Goal: Obtain resource: Obtain resource

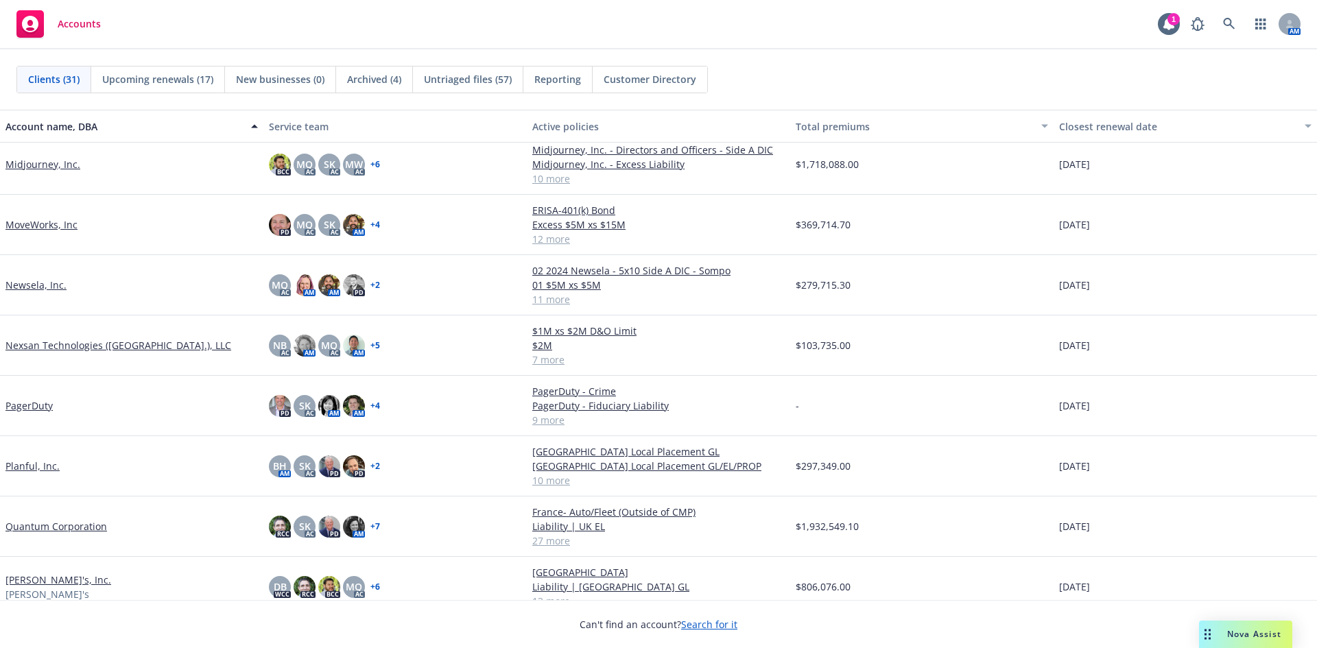
scroll to position [945, 0]
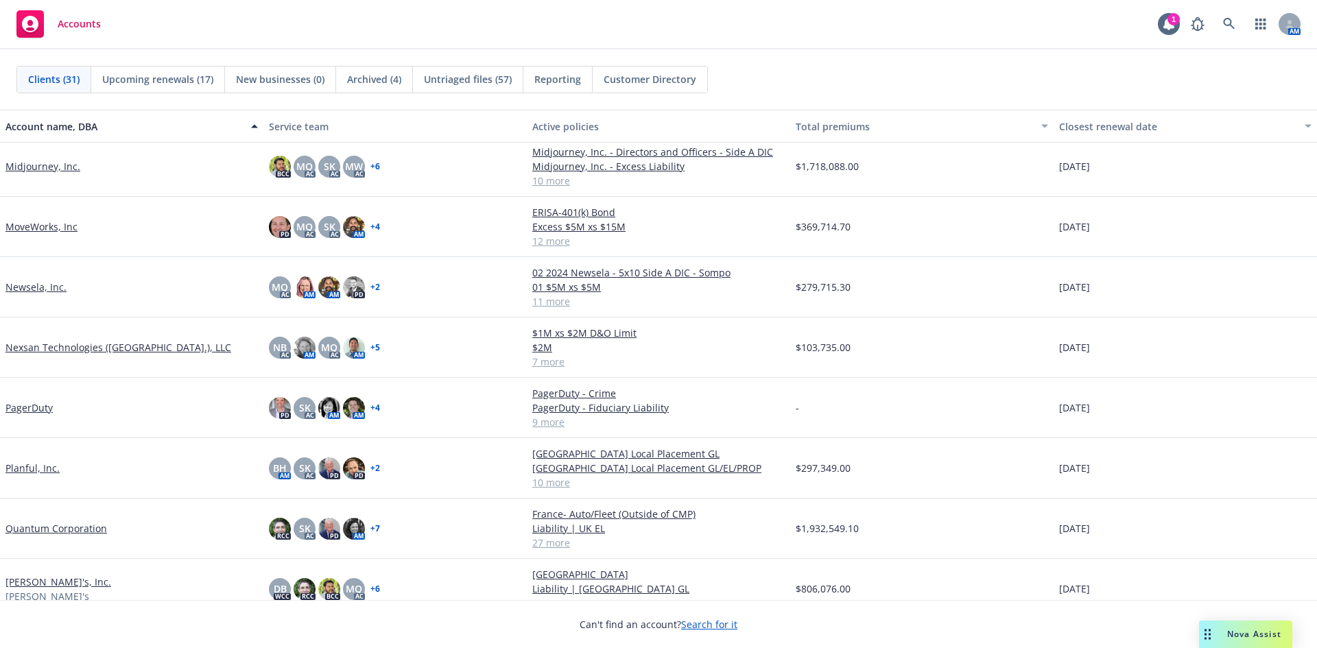
click at [45, 349] on link "Nexsan Technologies ([GEOGRAPHIC_DATA].), LLC" at bounding box center [118, 347] width 226 height 14
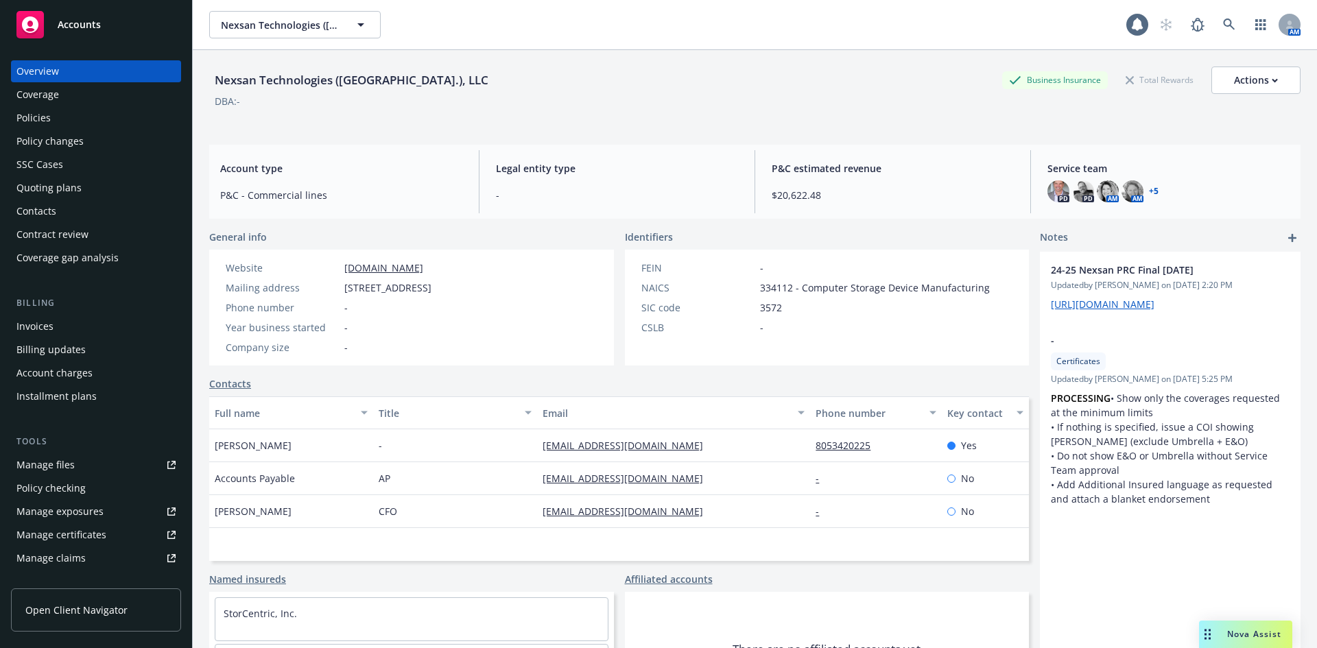
click at [45, 322] on div "Invoices" at bounding box center [34, 327] width 37 height 22
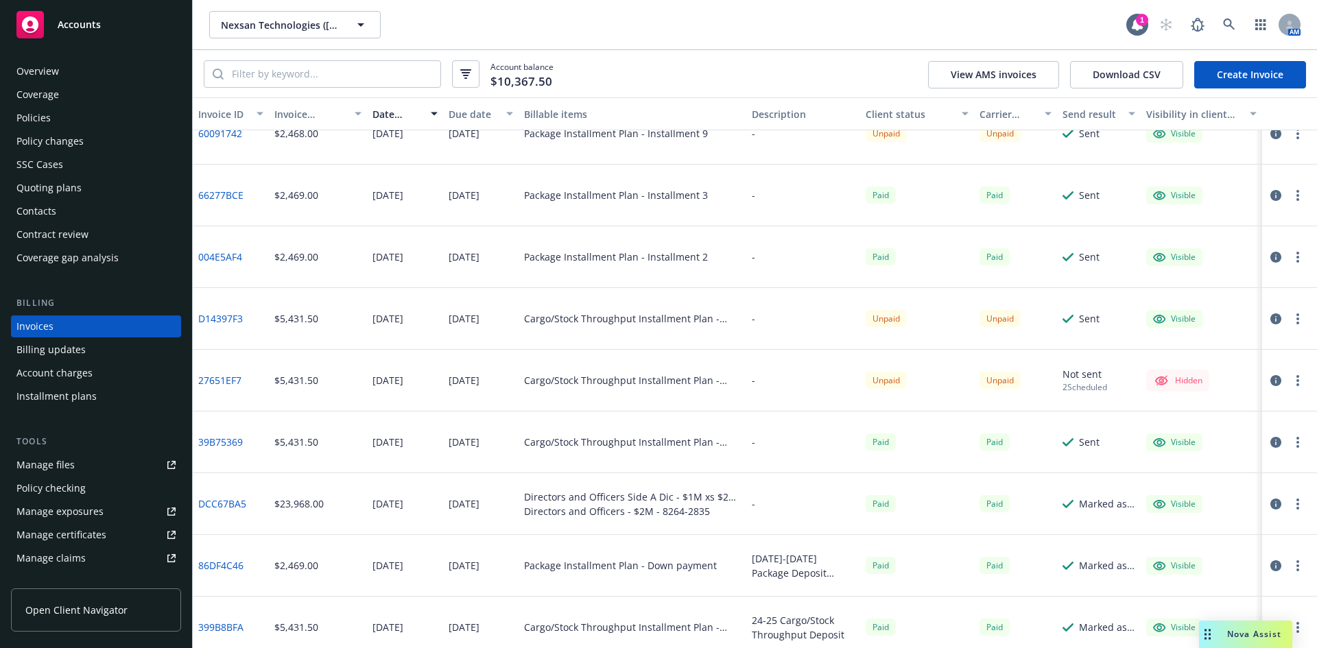
scroll to position [412, 0]
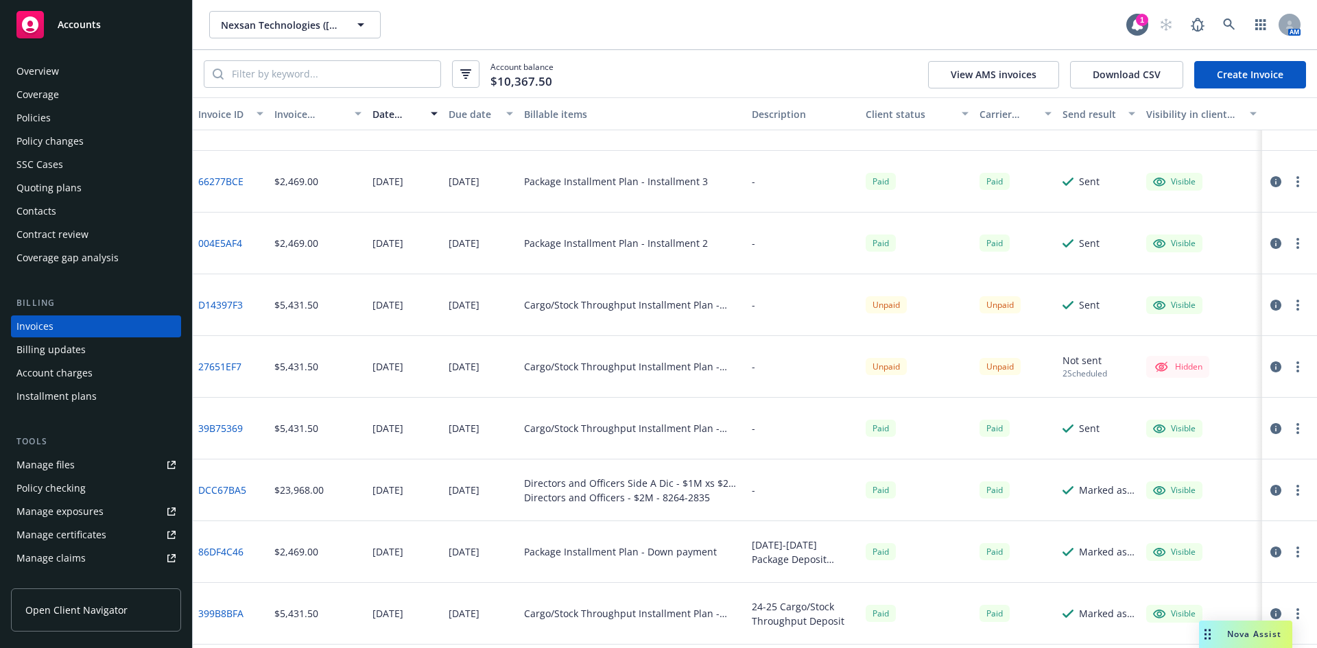
click at [229, 307] on link "D14397F3" at bounding box center [220, 305] width 45 height 14
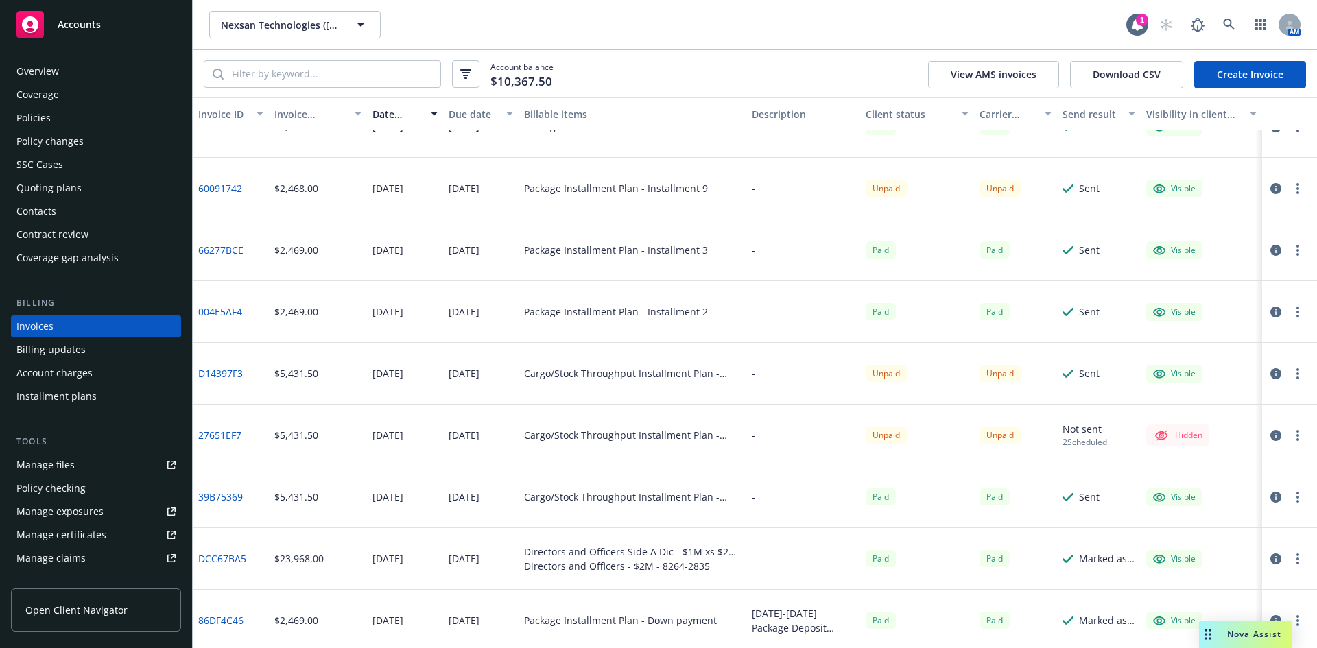
scroll to position [274, 0]
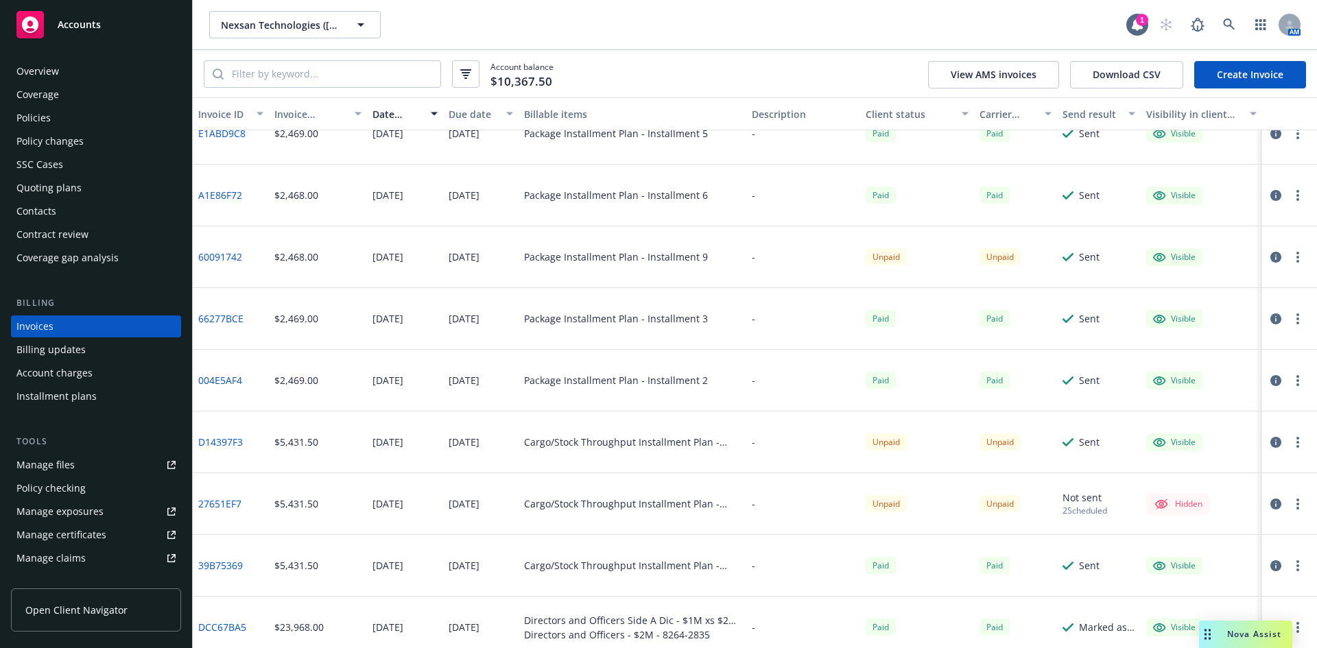
click at [215, 258] on link "60091742" at bounding box center [220, 257] width 44 height 14
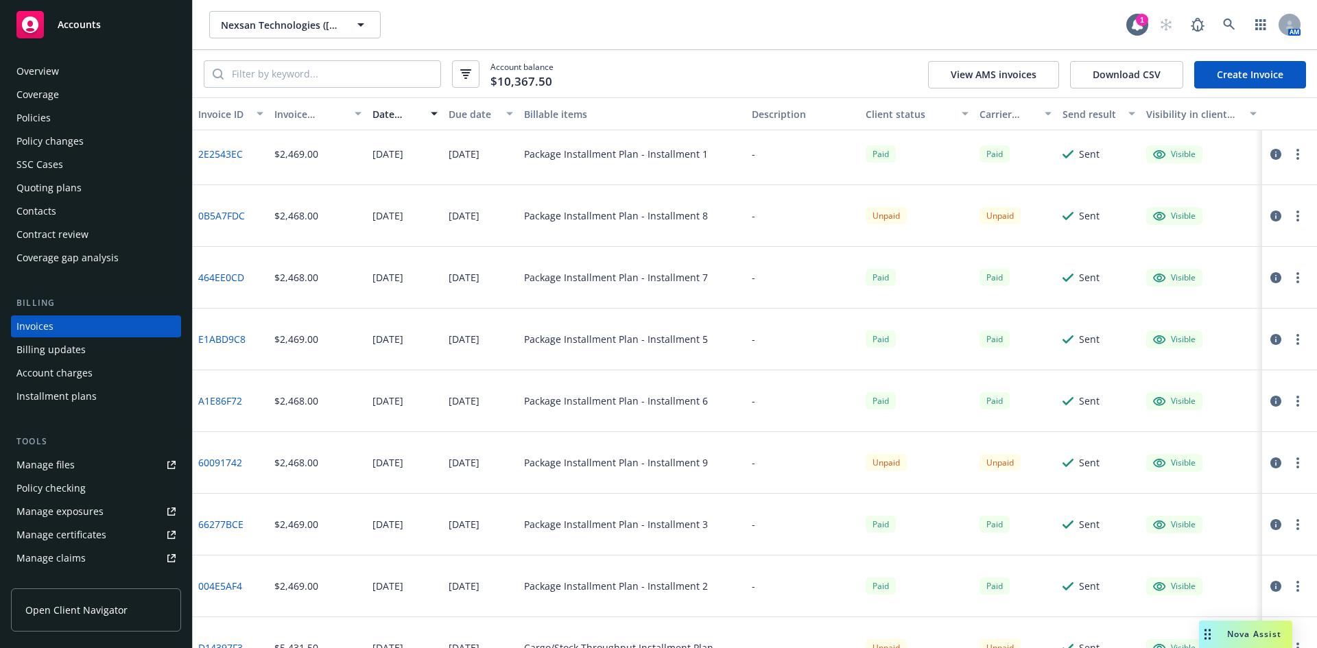
scroll to position [0, 0]
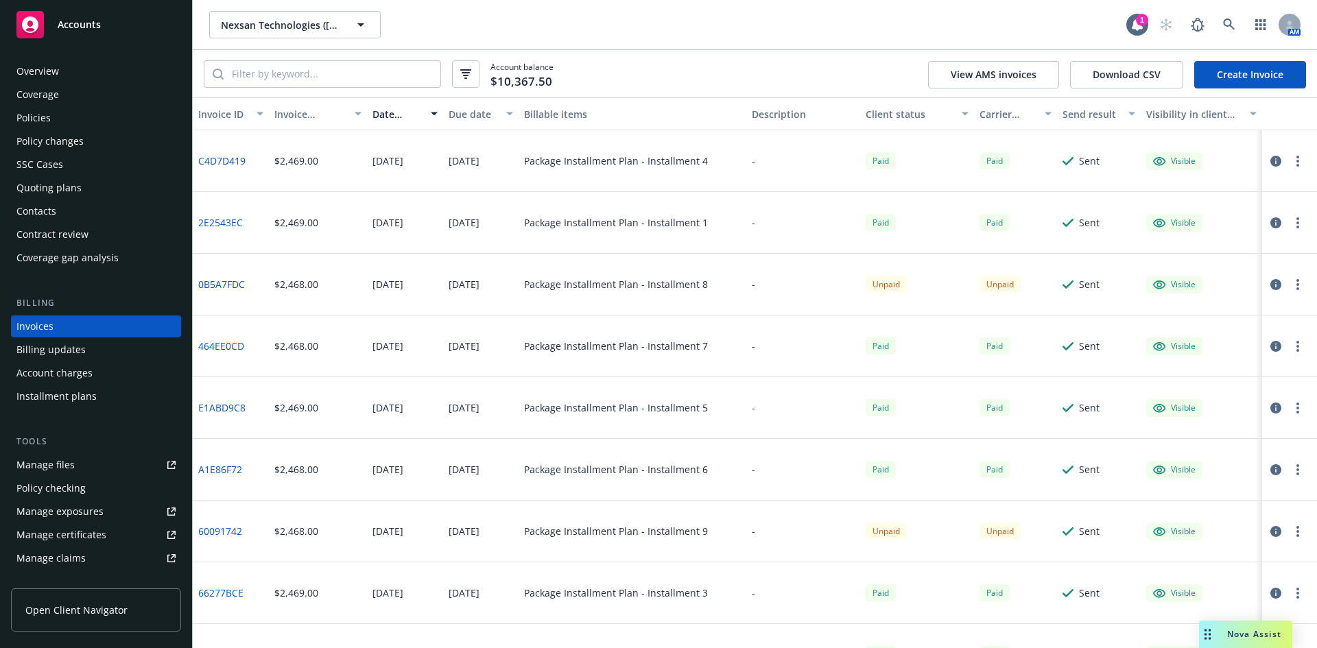
click at [228, 285] on link "0B5A7FDC" at bounding box center [221, 284] width 47 height 14
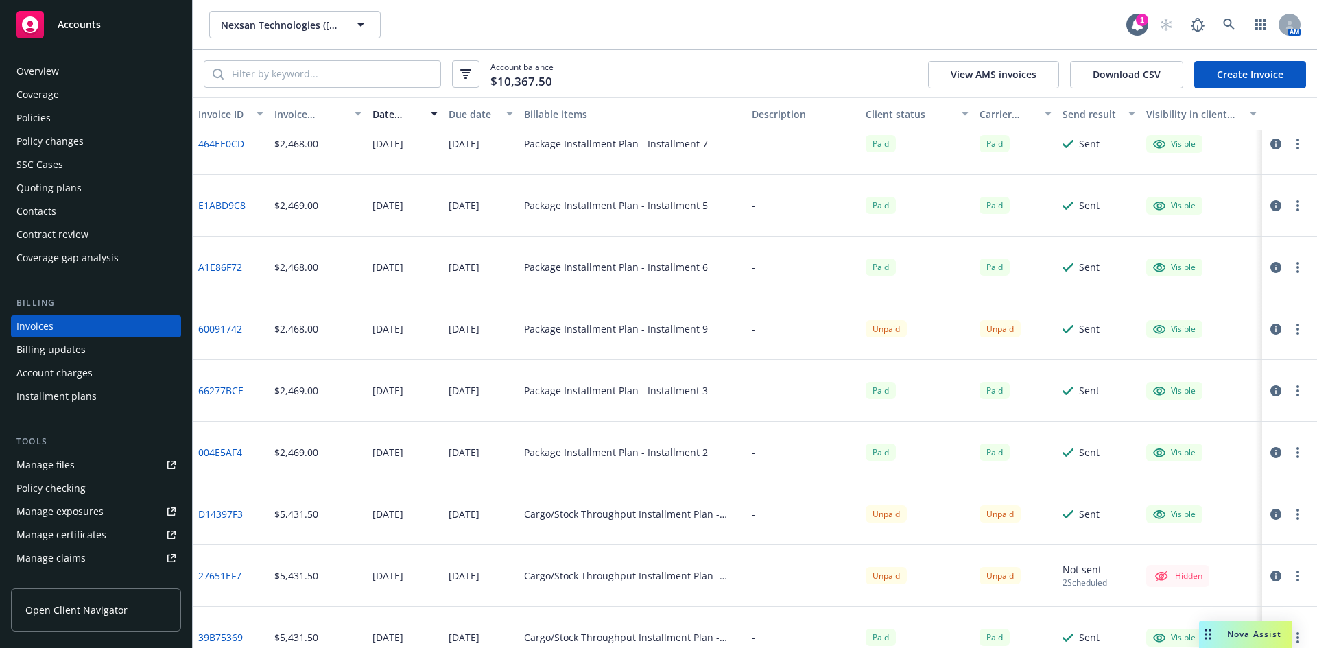
scroll to position [206, 0]
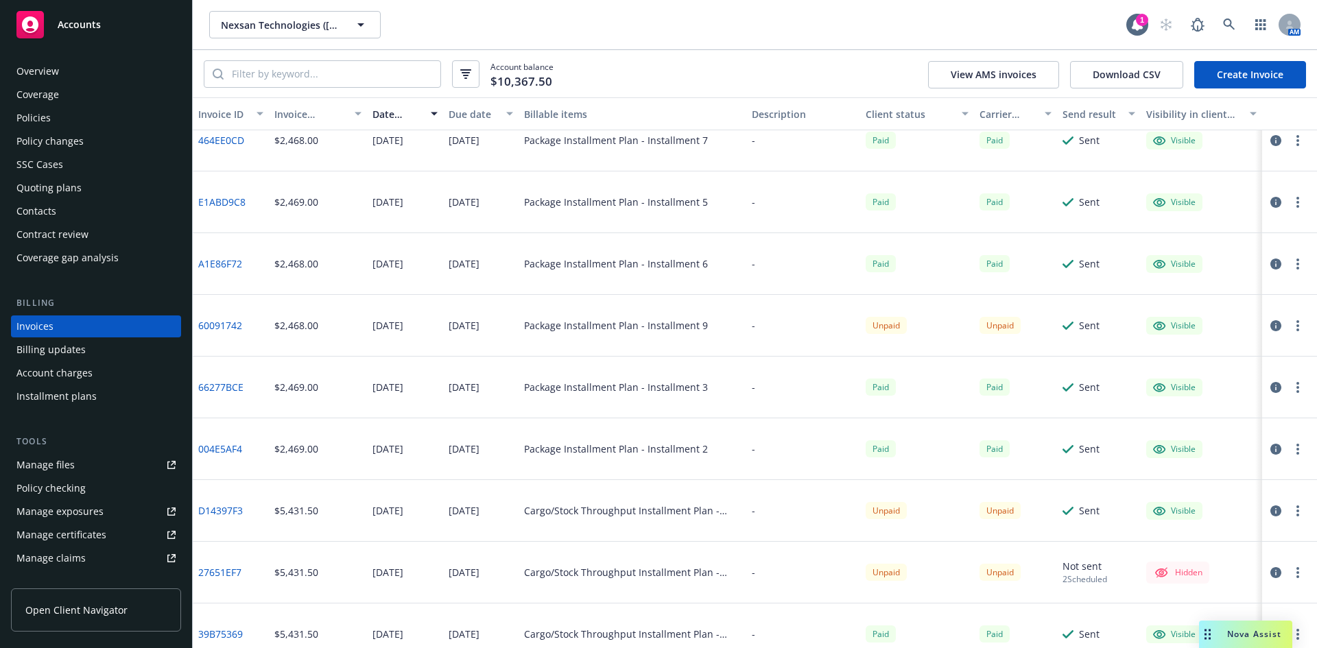
click at [220, 574] on link "27651EF7" at bounding box center [219, 572] width 43 height 14
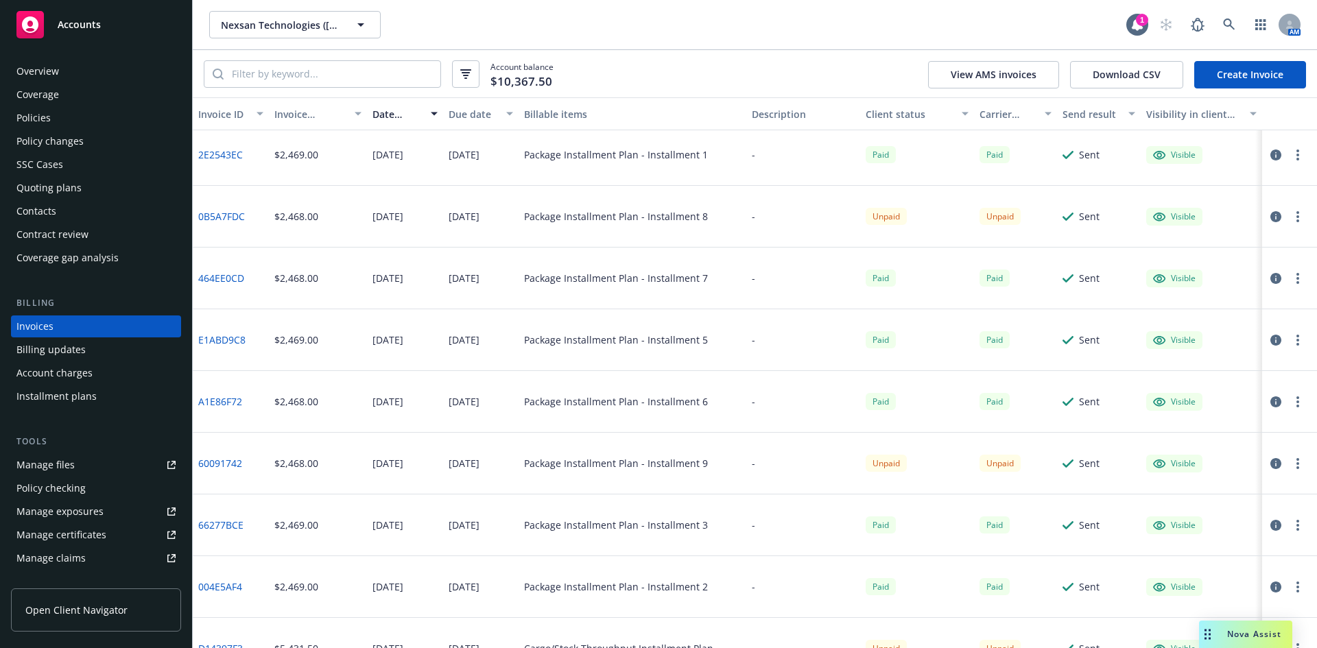
scroll to position [0, 0]
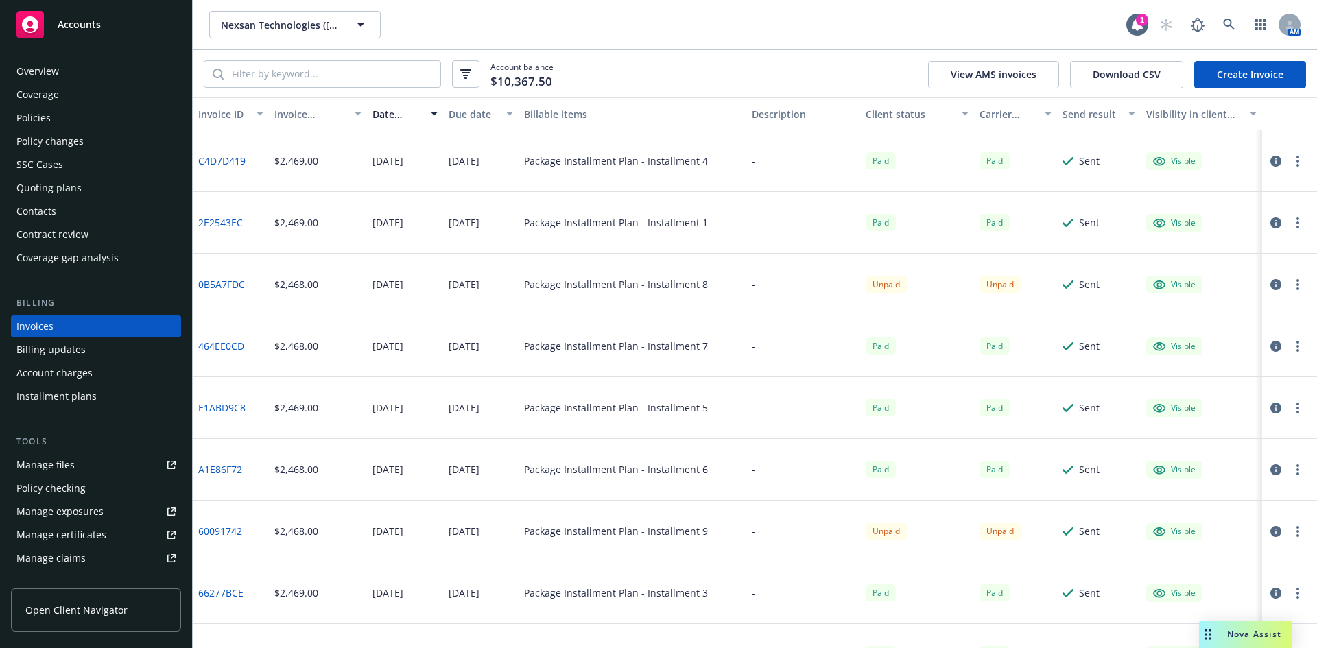
click at [52, 69] on div "Overview" at bounding box center [37, 71] width 43 height 22
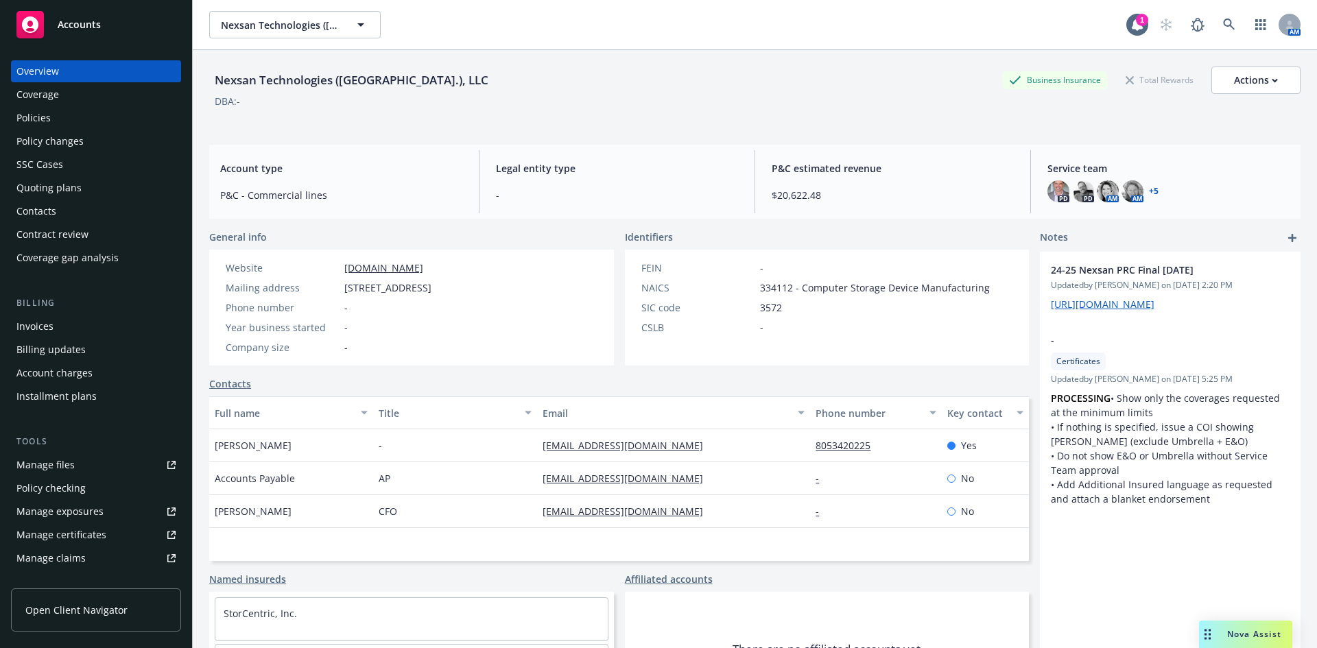
click at [50, 323] on div "Invoices" at bounding box center [34, 327] width 37 height 22
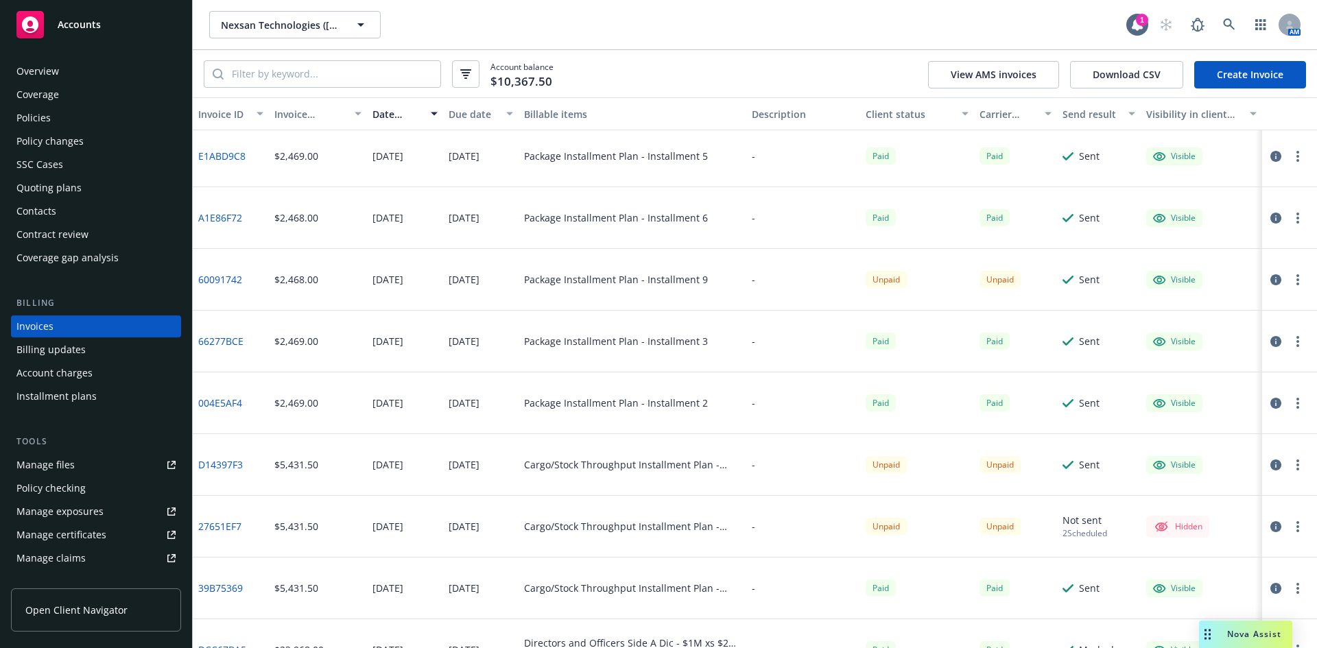
scroll to position [274, 0]
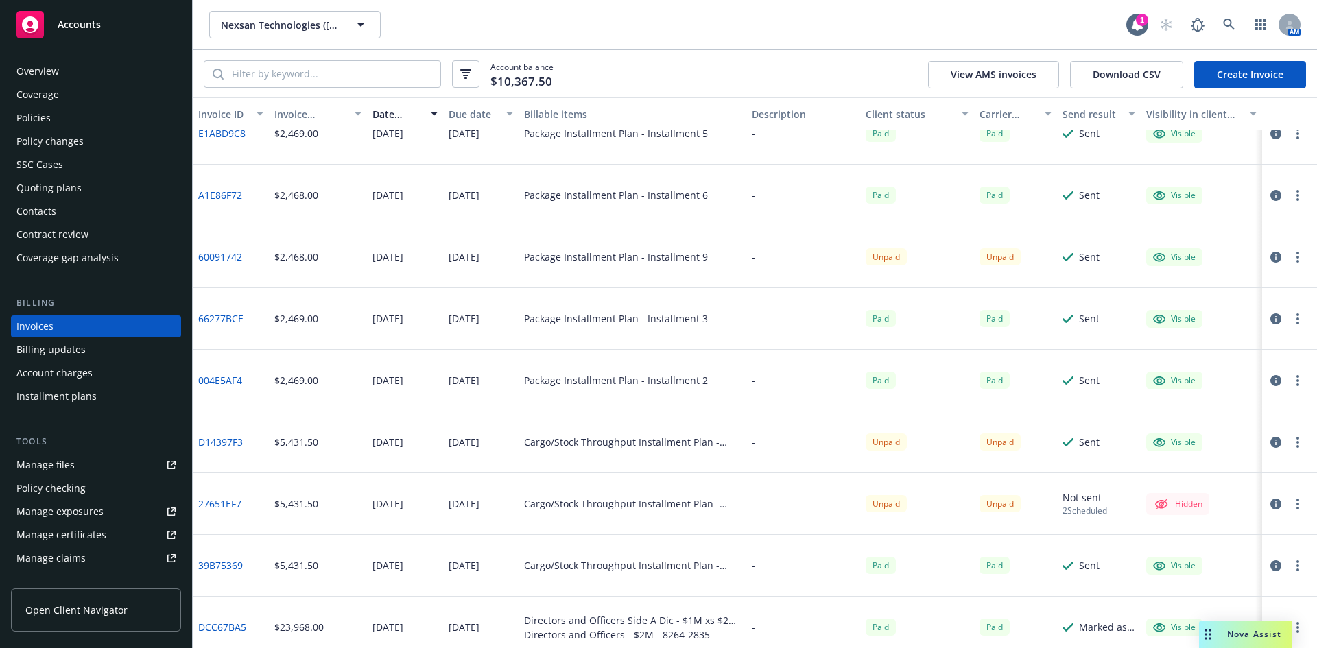
click at [224, 440] on link "D14397F3" at bounding box center [220, 442] width 45 height 14
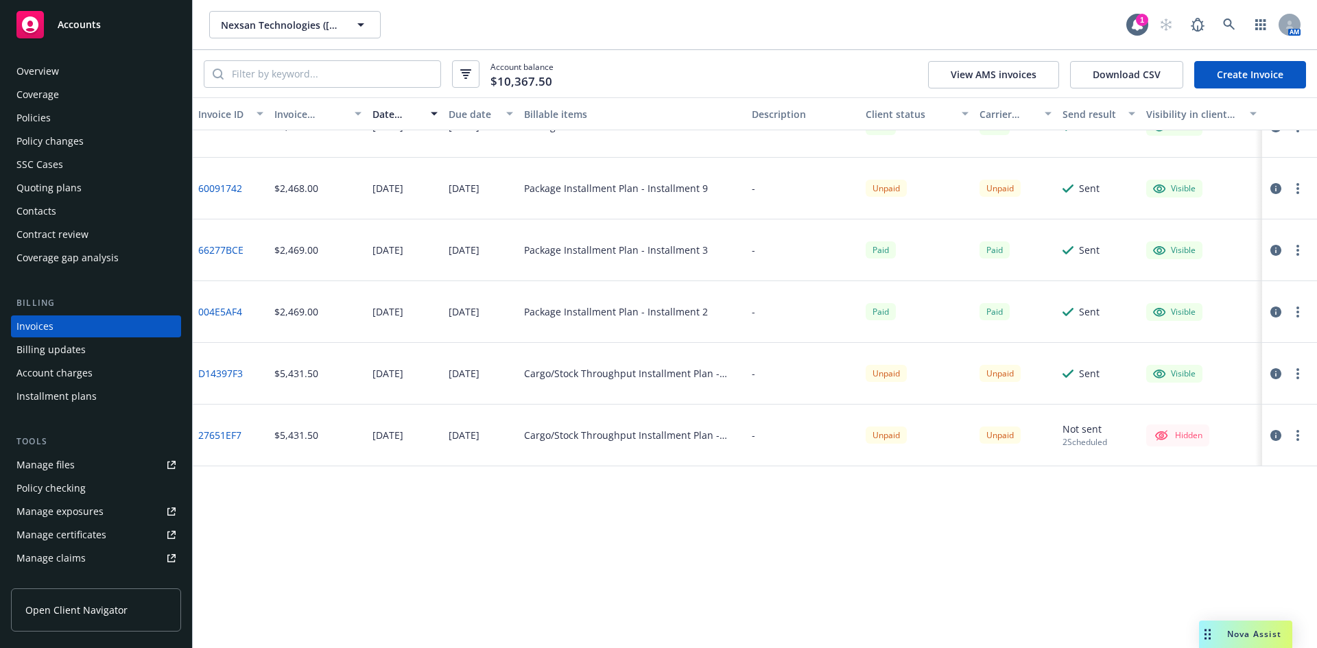
scroll to position [0, 0]
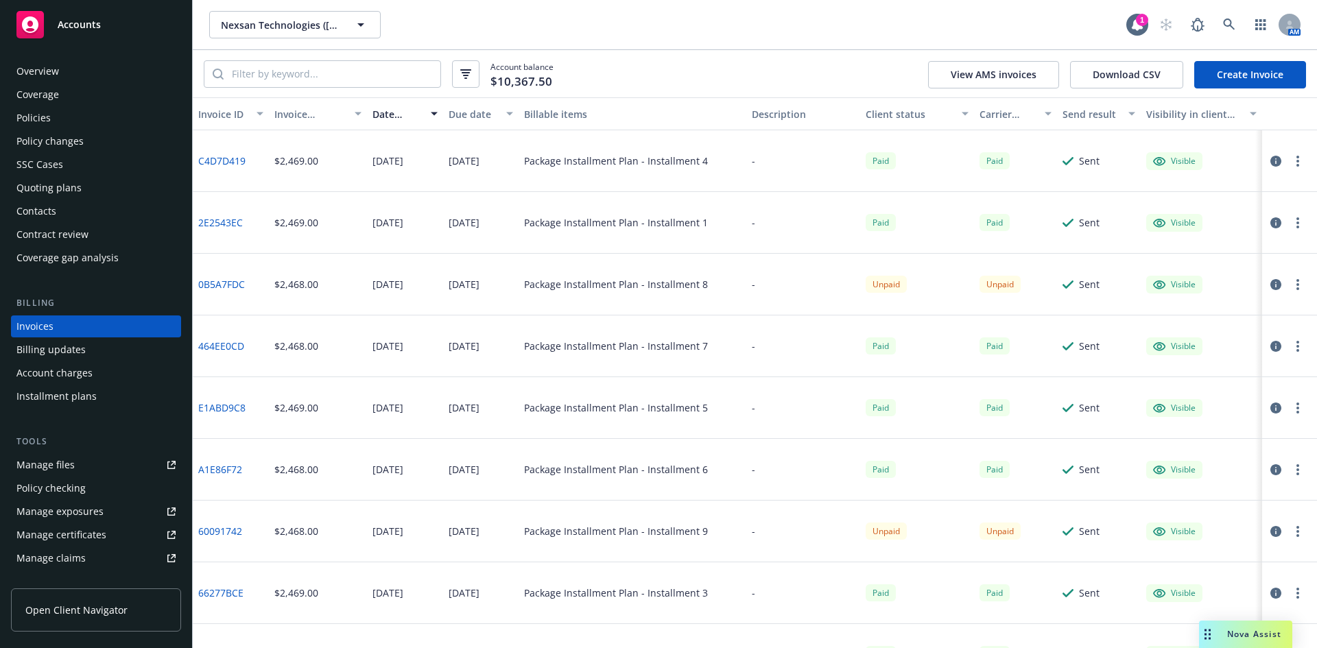
click at [53, 467] on div "Manage files" at bounding box center [45, 465] width 58 height 22
